Goal: Task Accomplishment & Management: Manage account settings

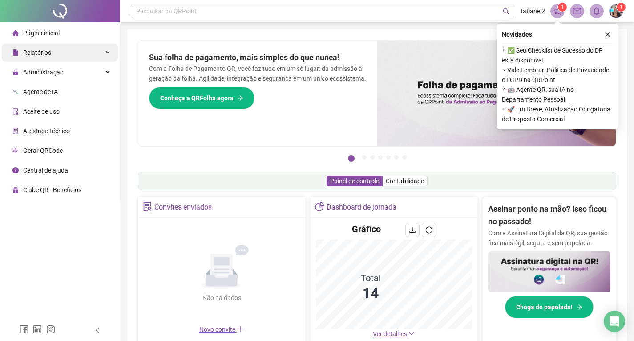
click at [37, 61] on span "Relatórios" at bounding box center [31, 53] width 39 height 18
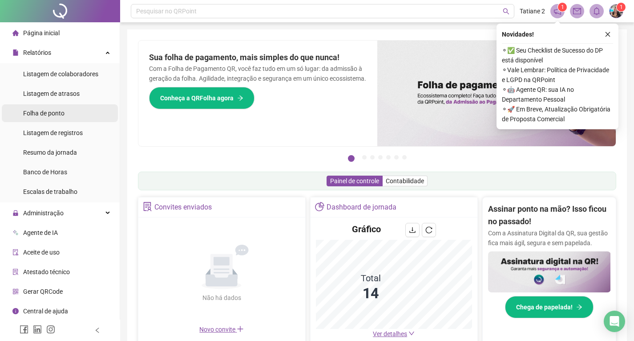
click at [53, 110] on span "Folha de ponto" at bounding box center [43, 112] width 41 height 7
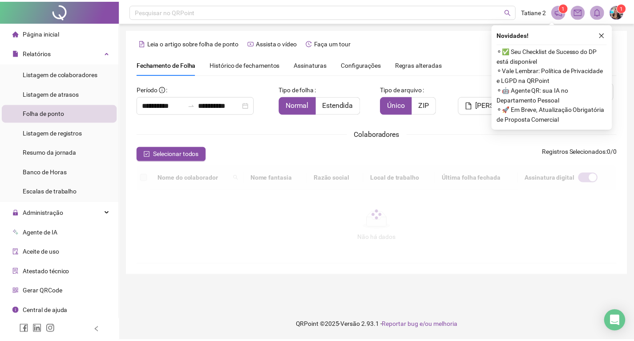
scroll to position [12, 0]
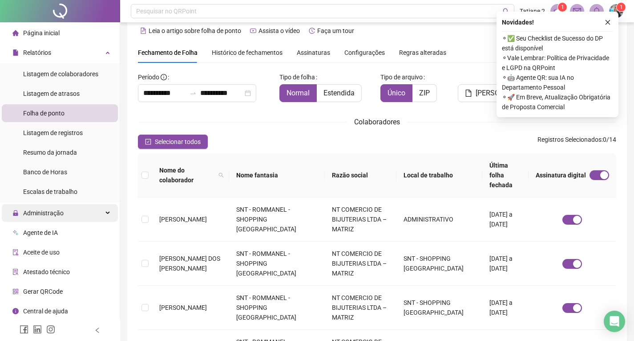
click at [52, 211] on span "Administração" at bounding box center [43, 212] width 41 height 7
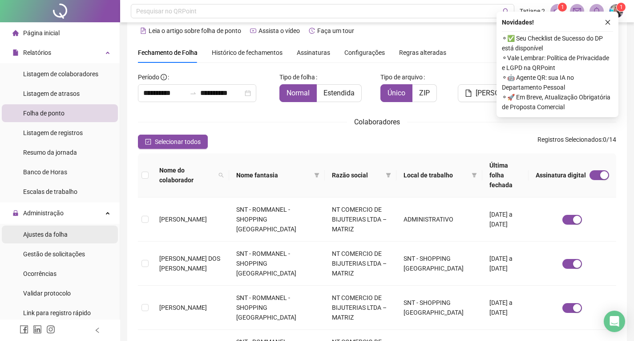
click at [45, 232] on span "Ajustes da folha" at bounding box center [45, 234] width 45 height 7
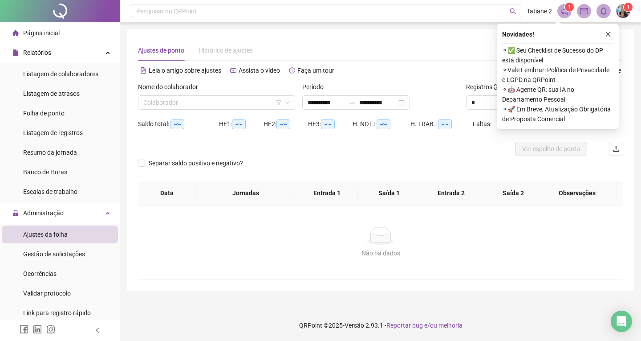
type input "**********"
click at [214, 105] on input "search" at bounding box center [212, 102] width 138 height 13
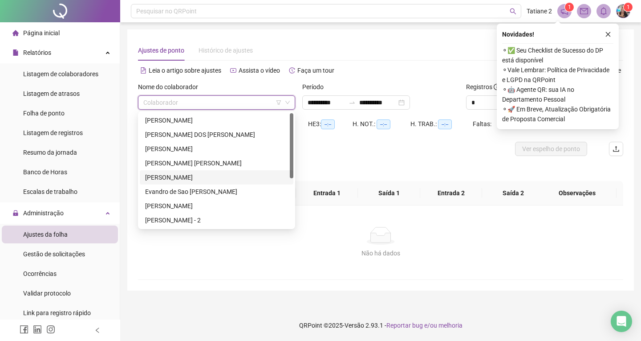
click at [211, 175] on div "[PERSON_NAME]" at bounding box center [216, 177] width 143 height 10
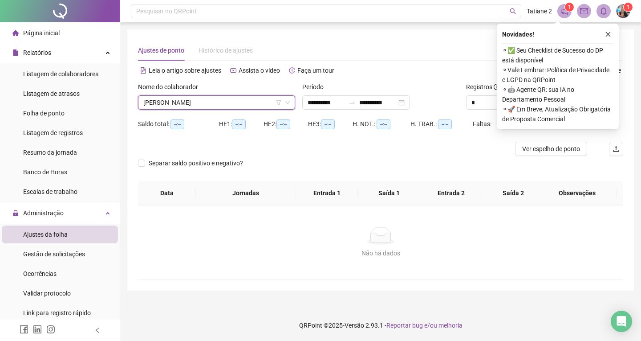
click at [453, 55] on div "Ajustes de ponto Histórico de ajustes" at bounding box center [380, 50] width 485 height 20
click at [608, 31] on icon "close" at bounding box center [608, 34] width 6 height 6
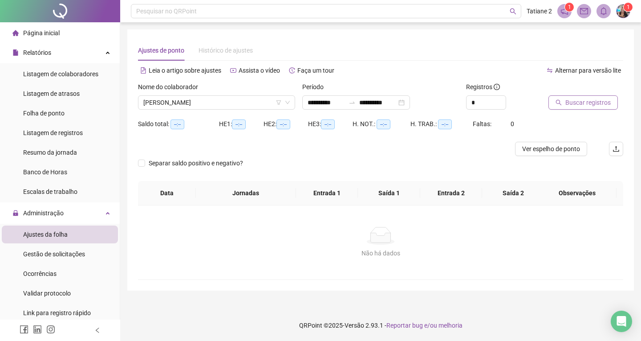
click at [573, 101] on span "Buscar registros" at bounding box center [587, 102] width 45 height 10
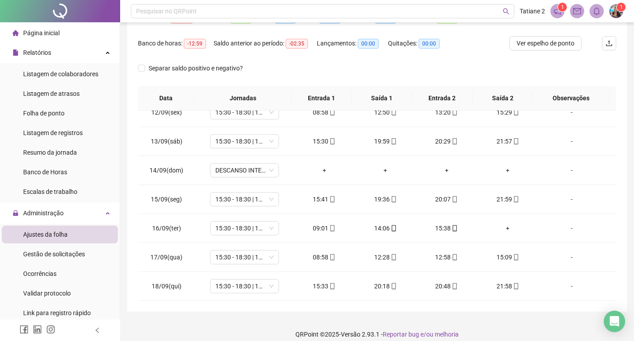
scroll to position [114, 0]
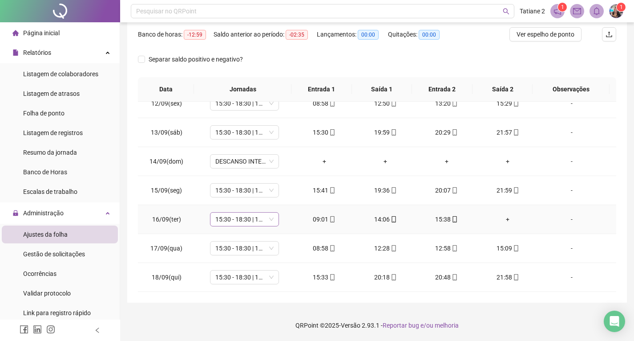
click at [227, 220] on span "15:30 - 18:30 | 19:00 - 22:00" at bounding box center [244, 218] width 58 height 13
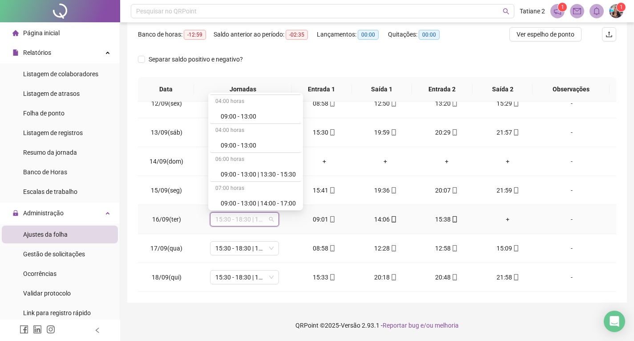
scroll to position [445, 0]
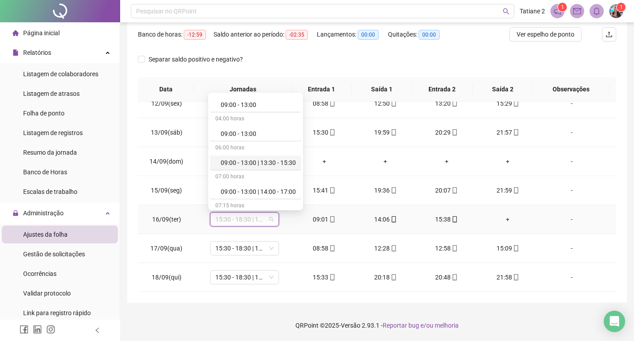
click at [243, 160] on div "09:00 - 13:00 | 13:30 - 15:30" at bounding box center [258, 163] width 75 height 10
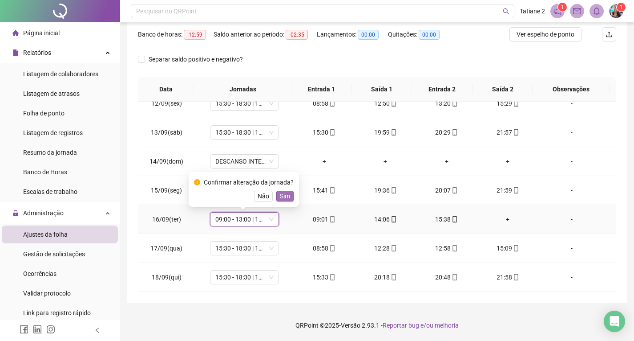
click at [283, 193] on span "Sim" at bounding box center [285, 196] width 10 height 10
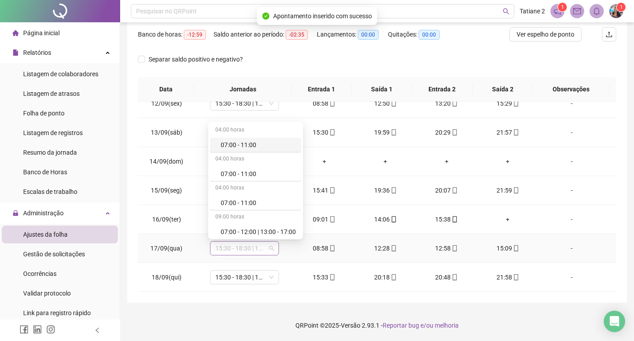
click at [234, 248] on span "15:30 - 18:30 | 19:00 - 22:00" at bounding box center [244, 247] width 58 height 13
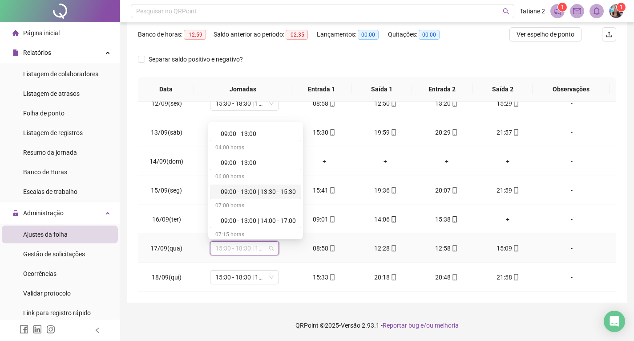
click at [244, 193] on div "09:00 - 13:00 | 13:30 - 15:30" at bounding box center [258, 191] width 75 height 10
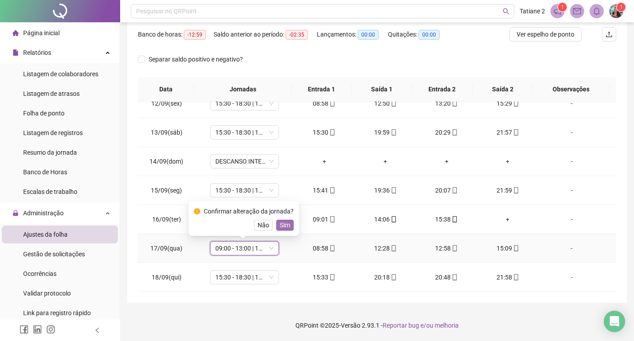
click at [283, 223] on span "Sim" at bounding box center [285, 225] width 10 height 10
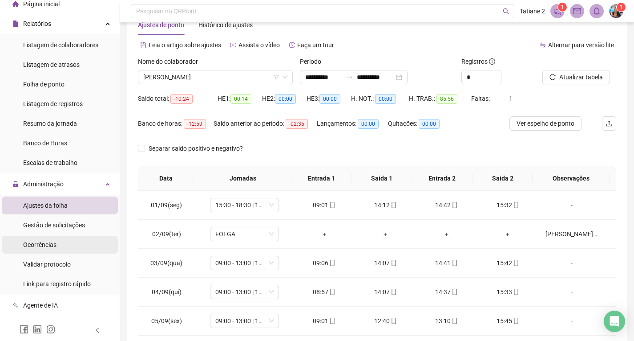
scroll to position [45, 0]
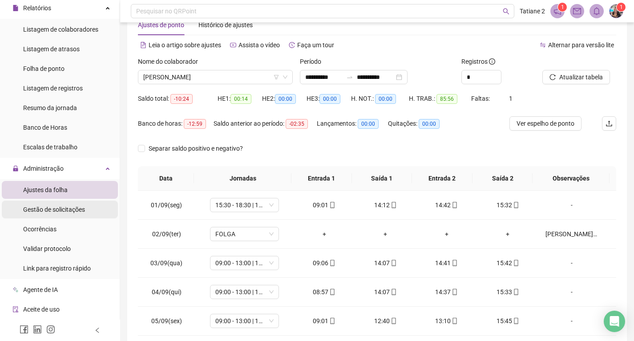
click at [62, 211] on span "Gestão de solicitações" at bounding box center [54, 209] width 62 height 7
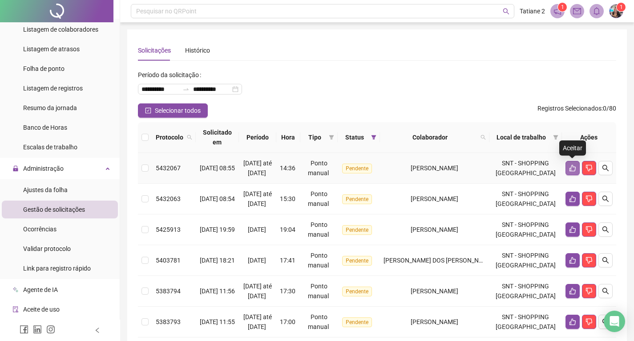
click at [569, 168] on icon "like" at bounding box center [572, 167] width 7 height 7
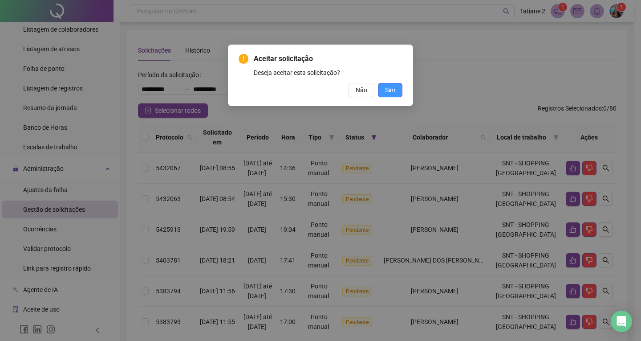
click at [387, 92] on span "Sim" at bounding box center [390, 90] width 10 height 10
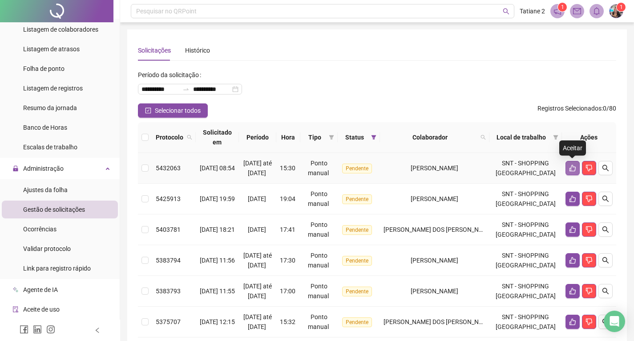
click at [568, 167] on button "button" at bounding box center [573, 168] width 14 height 14
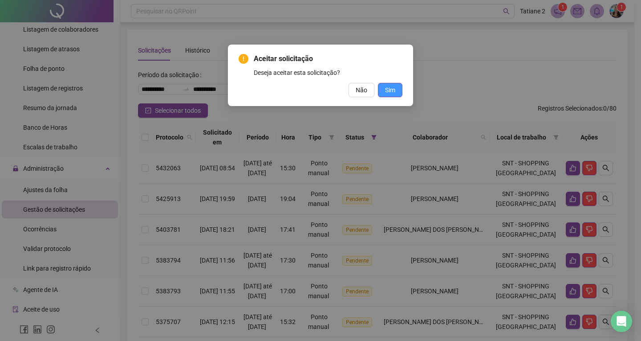
click at [394, 87] on span "Sim" at bounding box center [390, 90] width 10 height 10
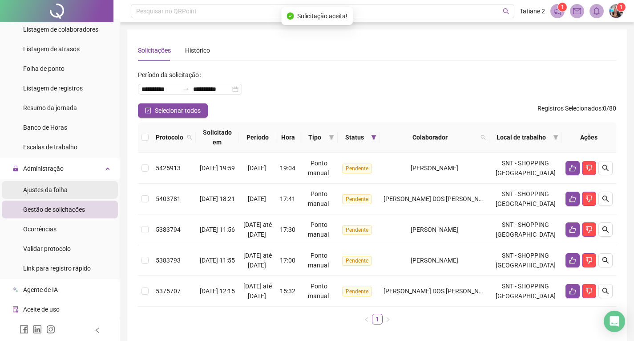
click at [65, 187] on span "Ajustes da folha" at bounding box center [45, 189] width 45 height 7
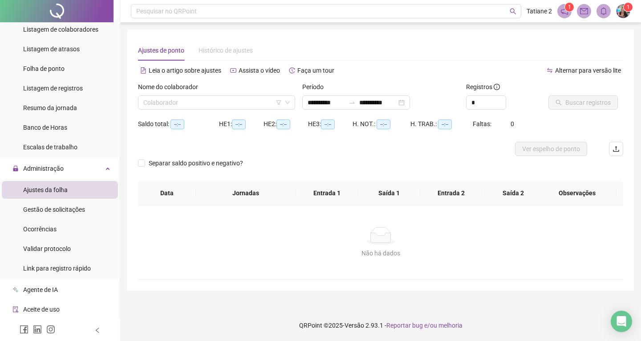
type input "**********"
click at [211, 104] on input "search" at bounding box center [212, 102] width 138 height 13
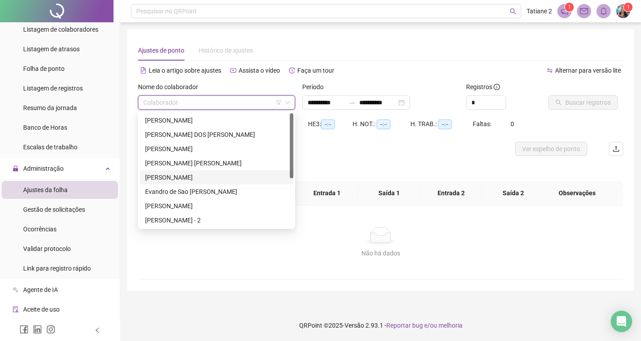
click at [211, 177] on div "[PERSON_NAME]" at bounding box center [216, 177] width 143 height 10
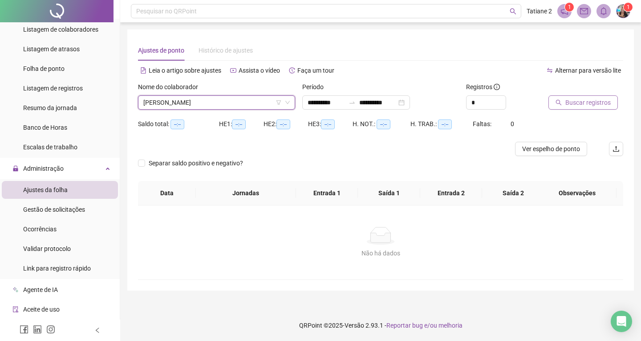
click at [580, 101] on span "Buscar registros" at bounding box center [587, 102] width 45 height 10
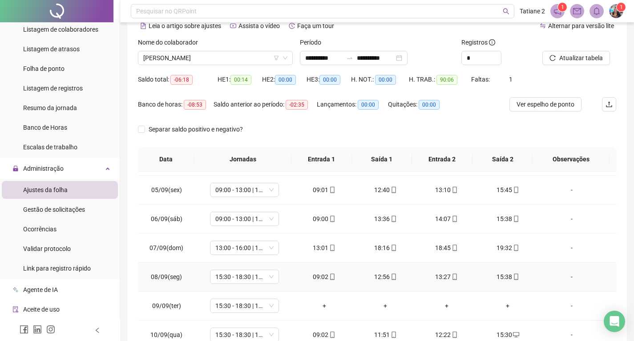
scroll to position [134, 0]
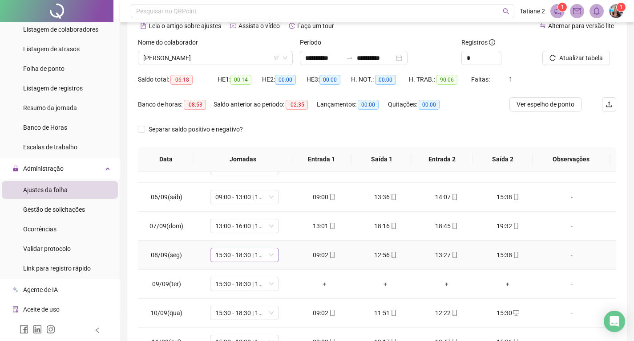
click at [237, 255] on span "15:30 - 18:30 | 19:00 - 22:00" at bounding box center [244, 254] width 58 height 13
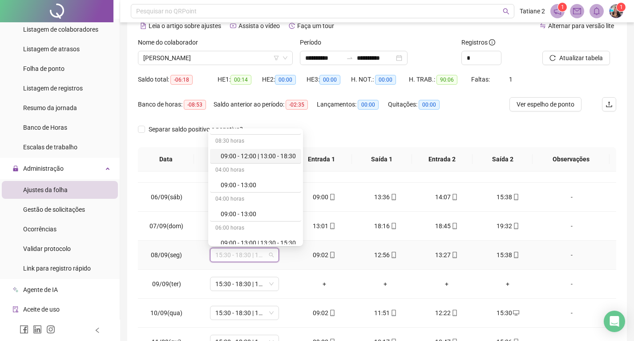
scroll to position [445, 0]
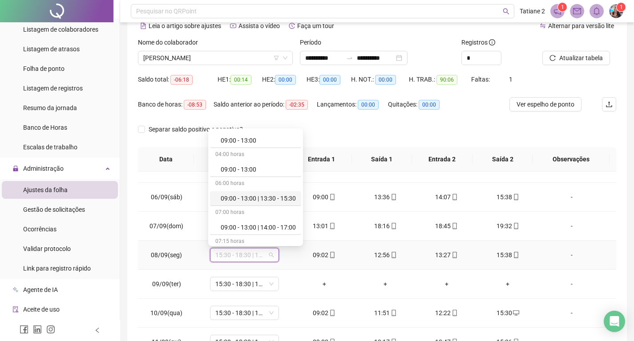
click at [267, 200] on div "09:00 - 13:00 | 13:30 - 15:30" at bounding box center [258, 198] width 75 height 10
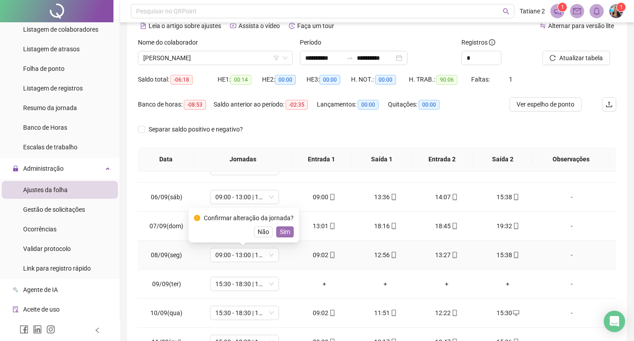
click at [288, 228] on span "Sim" at bounding box center [285, 232] width 10 height 10
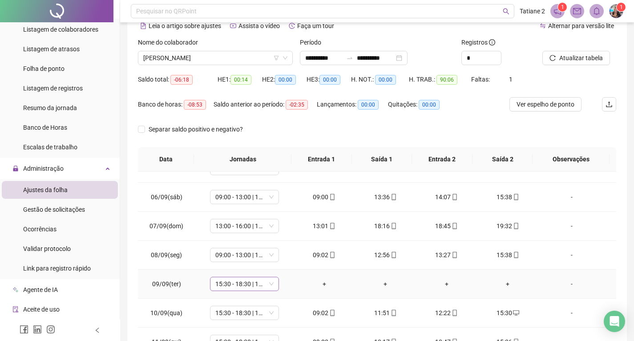
click at [245, 288] on span "15:30 - 18:30 | 19:00 - 22:00" at bounding box center [244, 283] width 58 height 13
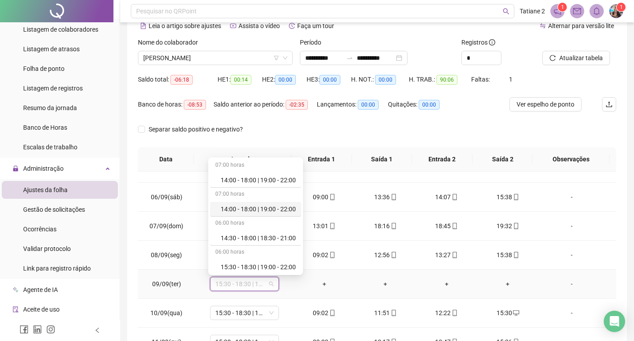
scroll to position [1024, 0]
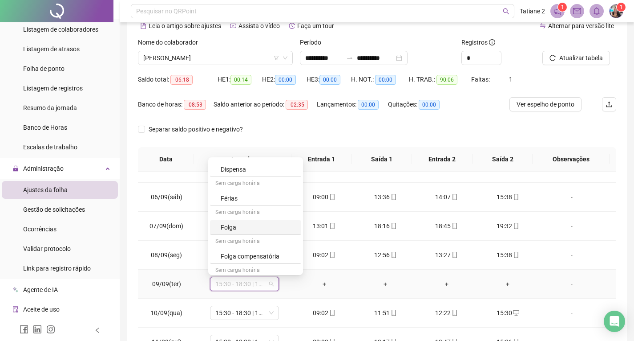
click at [264, 227] on div "Folga" at bounding box center [258, 227] width 75 height 10
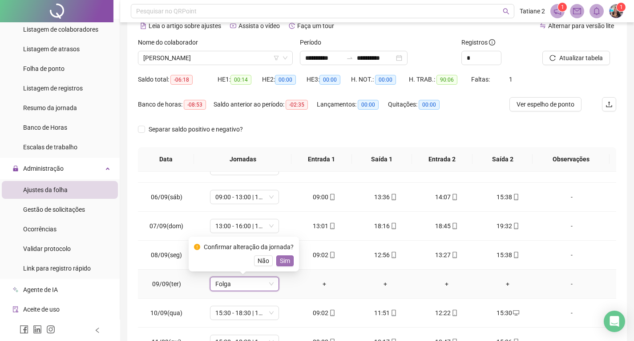
click at [287, 259] on span "Sim" at bounding box center [285, 260] width 10 height 10
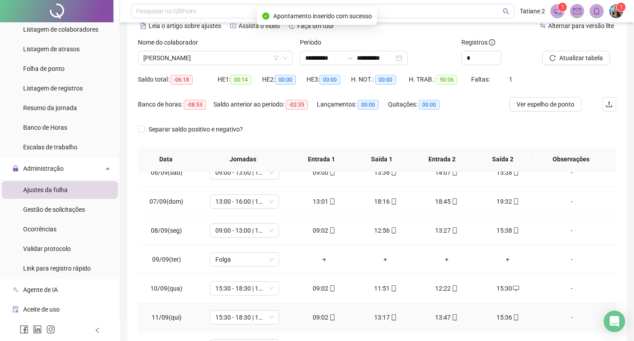
scroll to position [178, 0]
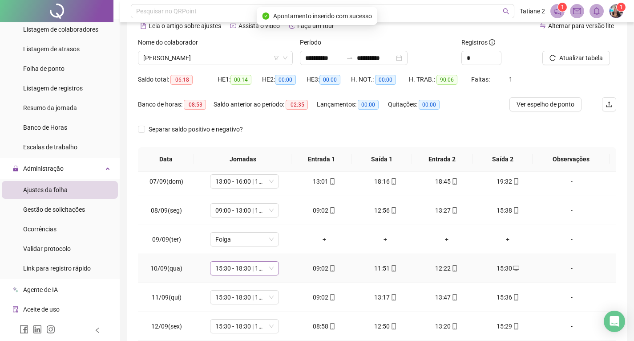
click at [252, 268] on span "15:30 - 18:30 | 19:00 - 22:00" at bounding box center [244, 267] width 58 height 13
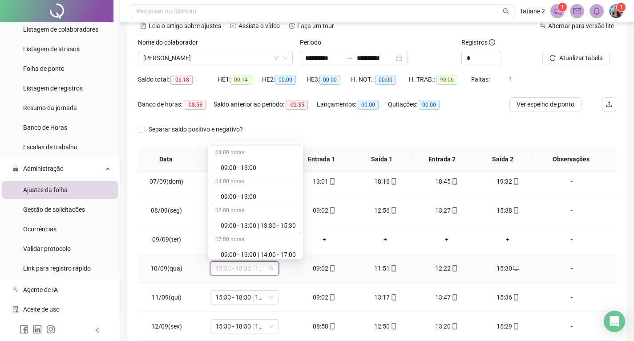
scroll to position [445, 0]
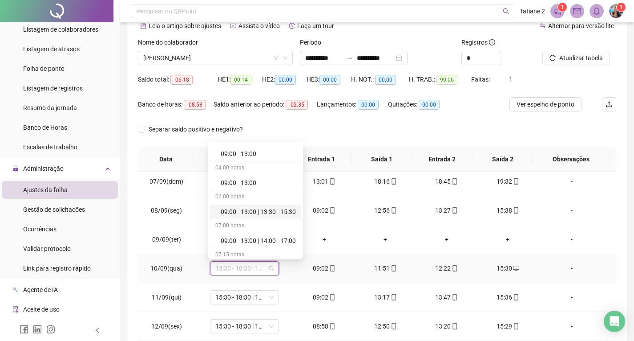
click at [274, 210] on div "09:00 - 13:00 | 13:30 - 15:30" at bounding box center [258, 212] width 75 height 10
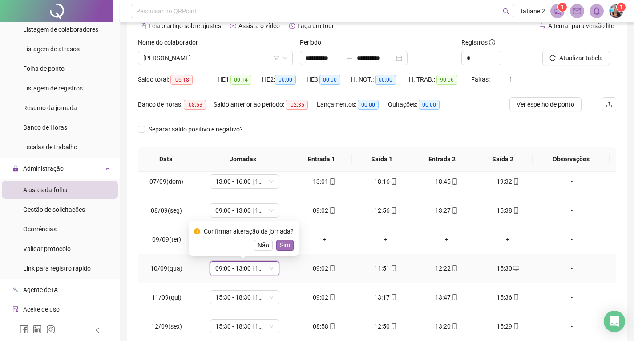
click at [280, 243] on span "Sim" at bounding box center [285, 245] width 10 height 10
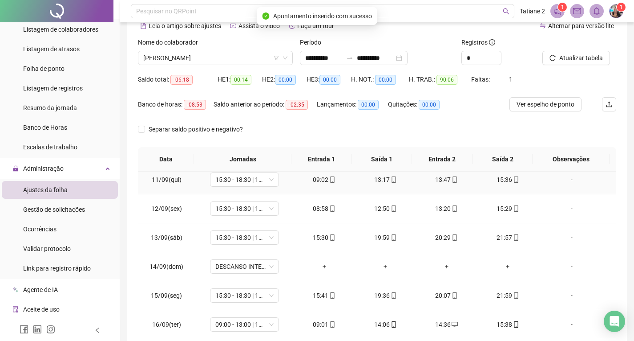
scroll to position [312, 0]
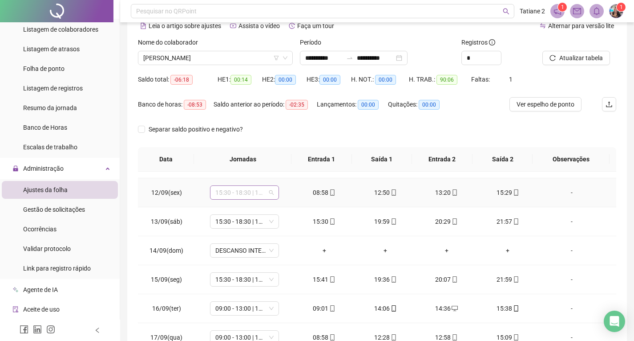
click at [234, 191] on span "15:30 - 18:30 | 19:00 - 22:00" at bounding box center [244, 192] width 58 height 13
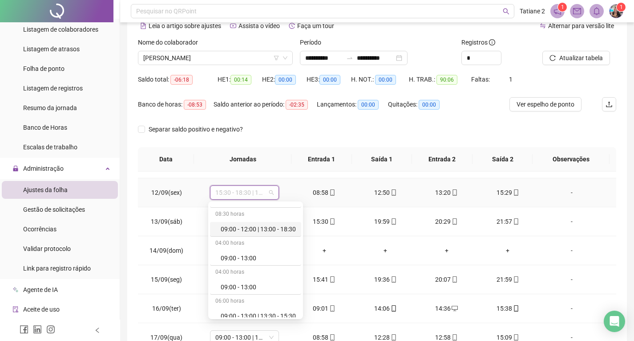
scroll to position [445, 0]
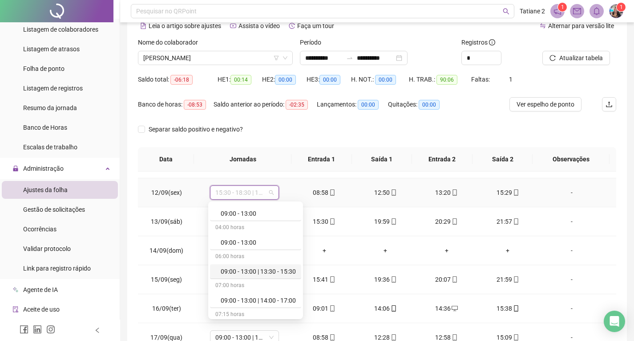
click at [272, 272] on div "09:00 - 13:00 | 13:30 - 15:30" at bounding box center [258, 271] width 75 height 10
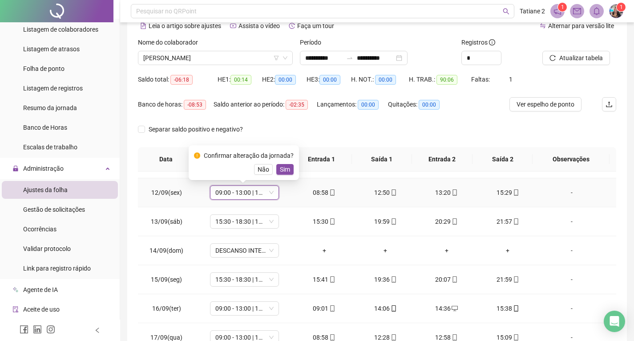
click at [283, 169] on span "Sim" at bounding box center [285, 169] width 10 height 10
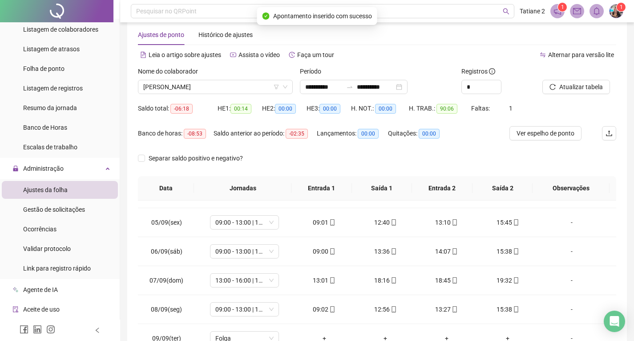
scroll to position [0, 0]
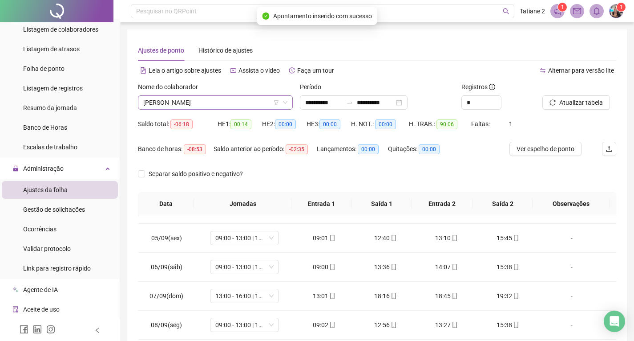
click at [201, 103] on span "[PERSON_NAME]" at bounding box center [215, 102] width 144 height 13
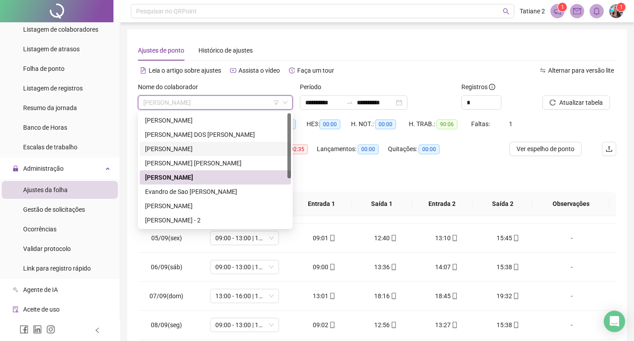
click at [202, 149] on div "[PERSON_NAME]" at bounding box center [215, 149] width 141 height 10
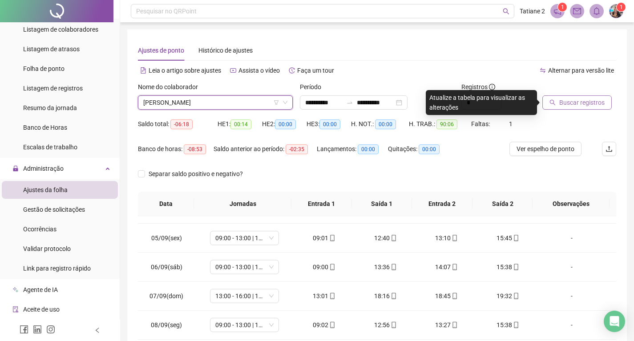
click at [579, 100] on span "Buscar registros" at bounding box center [581, 102] width 45 height 10
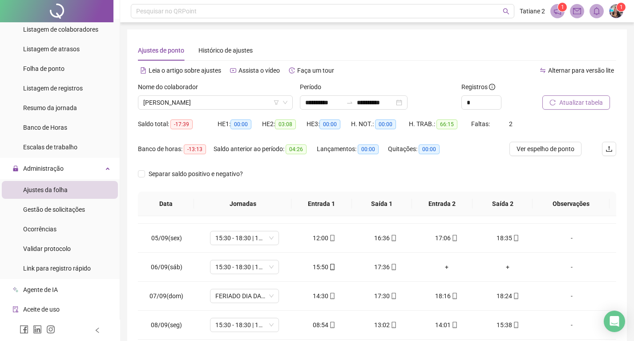
click at [568, 105] on span "Atualizar tabela" at bounding box center [581, 102] width 44 height 10
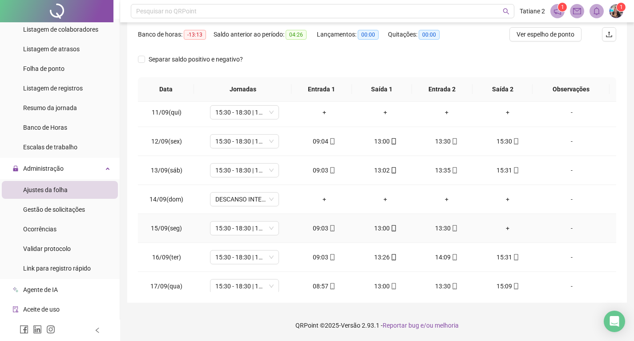
scroll to position [242, 0]
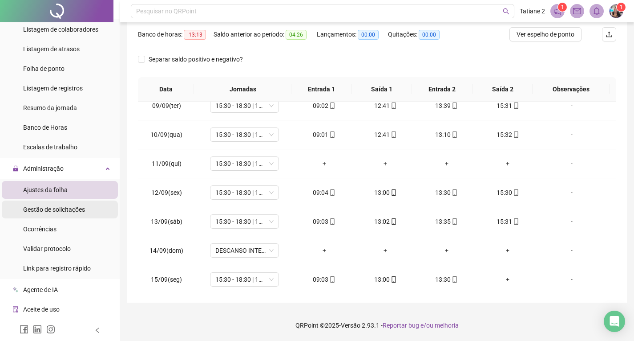
click at [67, 208] on span "Gestão de solicitações" at bounding box center [54, 209] width 62 height 7
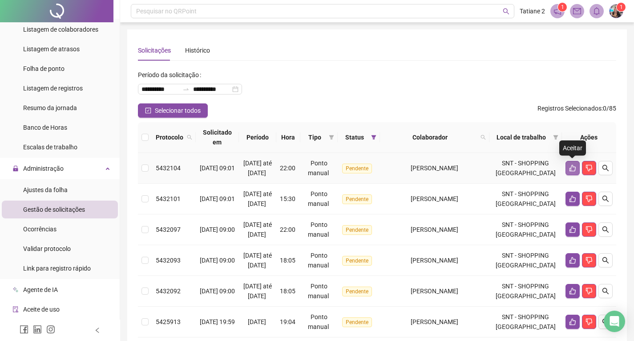
click at [574, 165] on icon "like" at bounding box center [572, 167] width 7 height 7
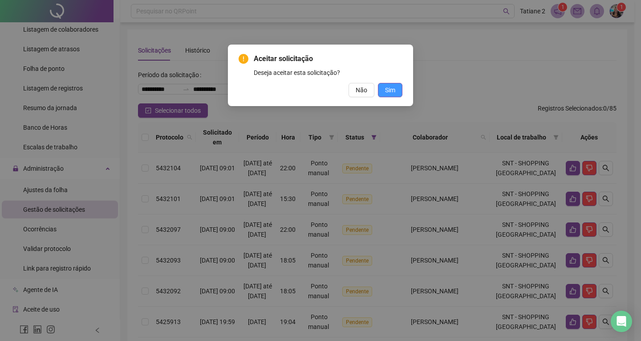
click at [399, 90] on button "Sim" at bounding box center [390, 90] width 24 height 14
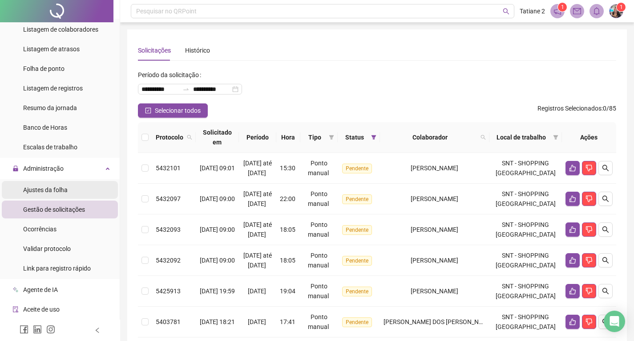
click at [45, 187] on span "Ajustes da folha" at bounding box center [45, 189] width 45 height 7
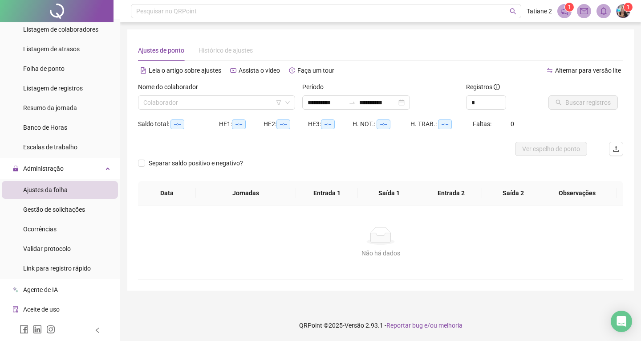
type input "**********"
click at [231, 105] on input "search" at bounding box center [212, 102] width 138 height 13
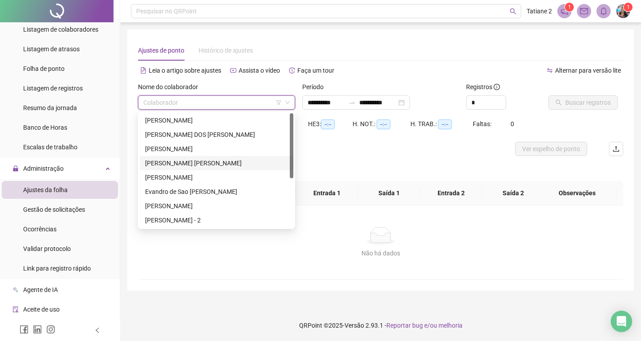
click at [217, 162] on div "[PERSON_NAME] [PERSON_NAME]" at bounding box center [216, 163] width 143 height 10
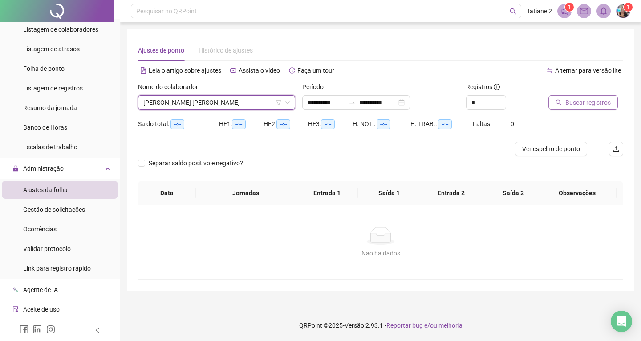
click at [583, 101] on span "Buscar registros" at bounding box center [587, 102] width 45 height 10
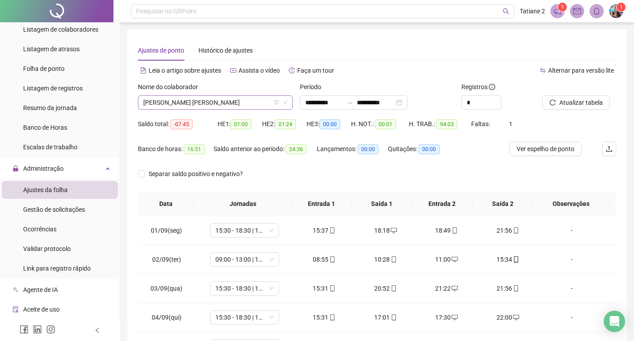
click at [223, 97] on span "[PERSON_NAME] [PERSON_NAME]" at bounding box center [215, 102] width 144 height 13
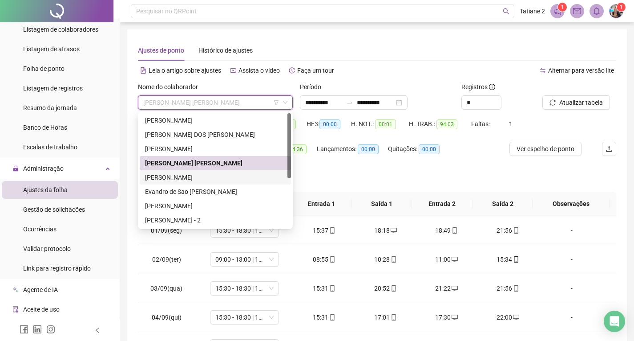
click at [204, 174] on div "[PERSON_NAME]" at bounding box center [215, 177] width 141 height 10
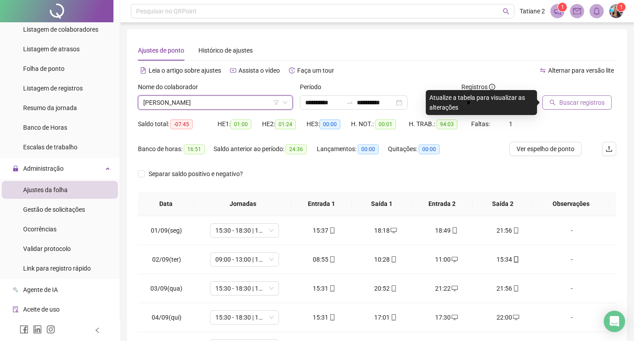
click at [570, 100] on span "Buscar registros" at bounding box center [581, 102] width 45 height 10
